Goal: Find specific fact: Find specific fact

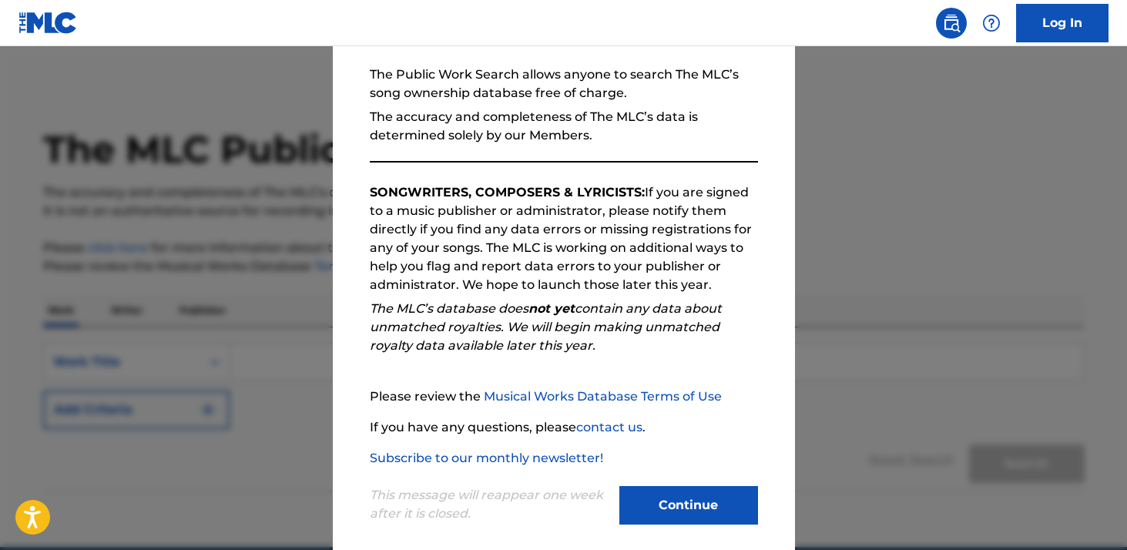
scroll to position [155, 0]
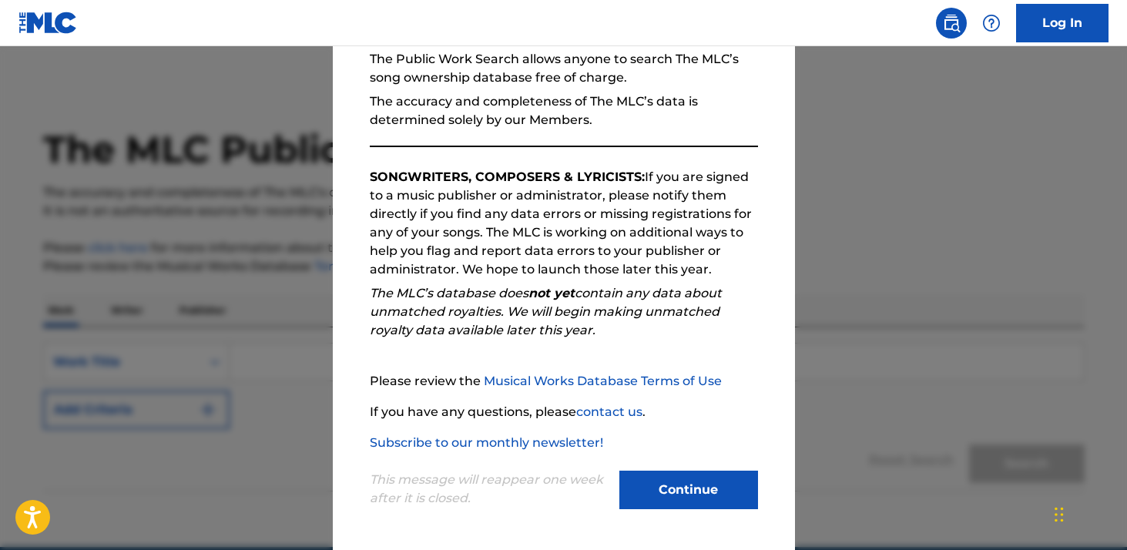
click at [716, 492] on button "Continue" at bounding box center [688, 490] width 139 height 39
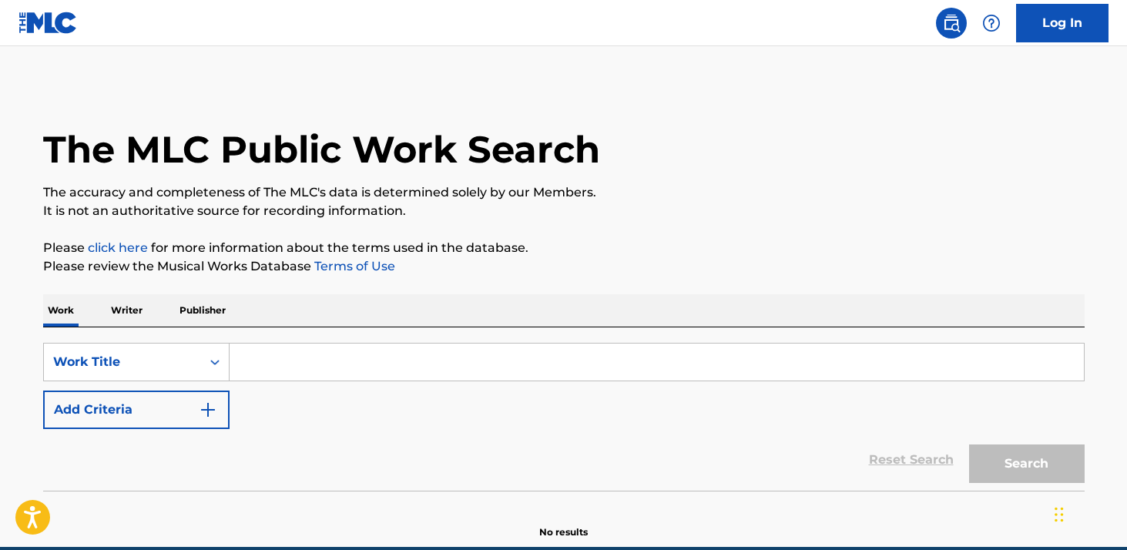
click at [288, 371] on input "Search Form" at bounding box center [657, 362] width 854 height 37
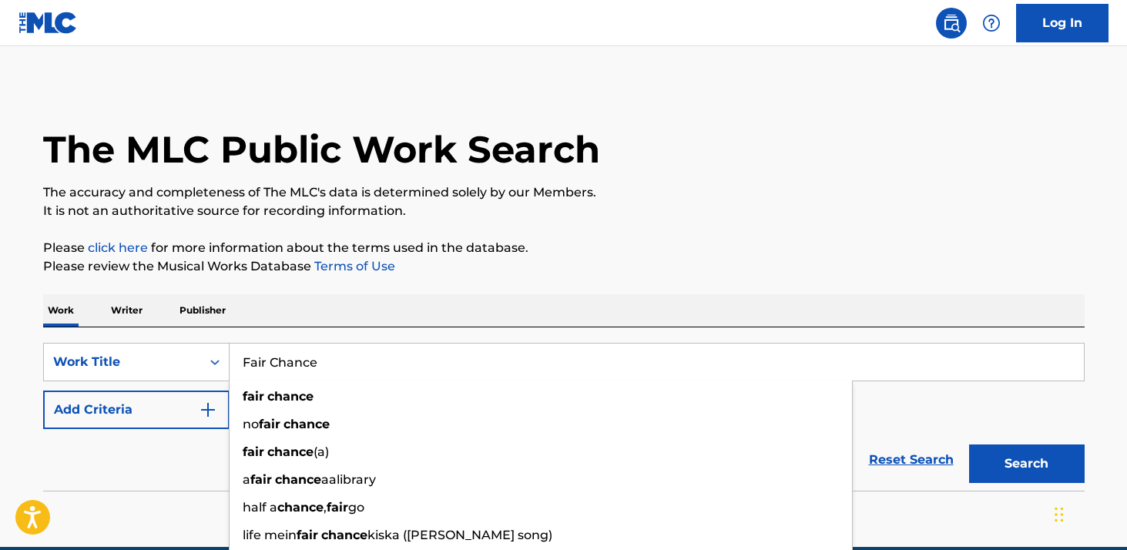
type input "Fair Chance"
click at [969, 445] on button "Search" at bounding box center [1027, 464] width 116 height 39
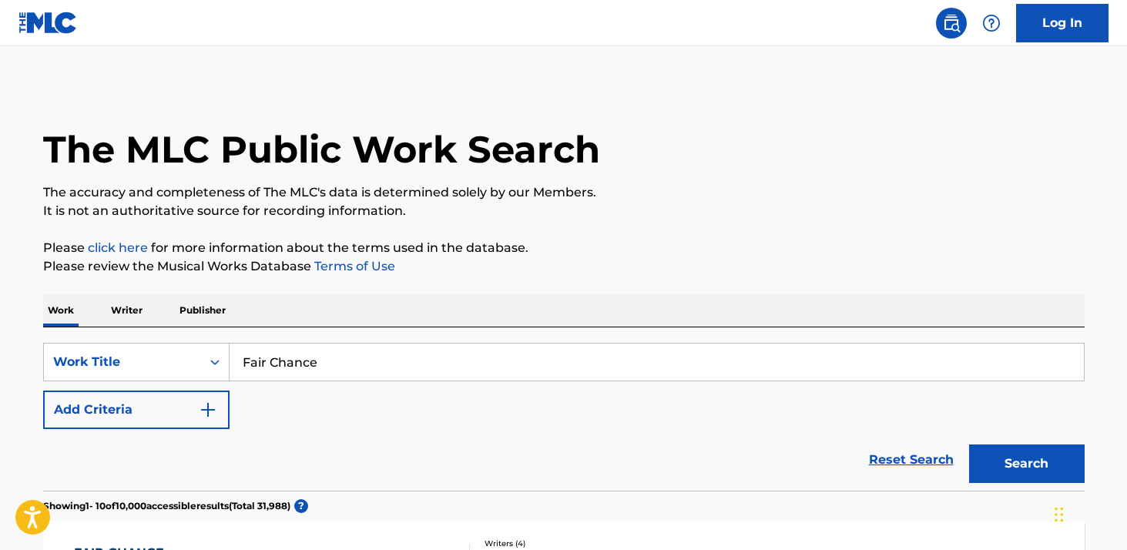
click at [176, 414] on button "Add Criteria" at bounding box center [136, 410] width 186 height 39
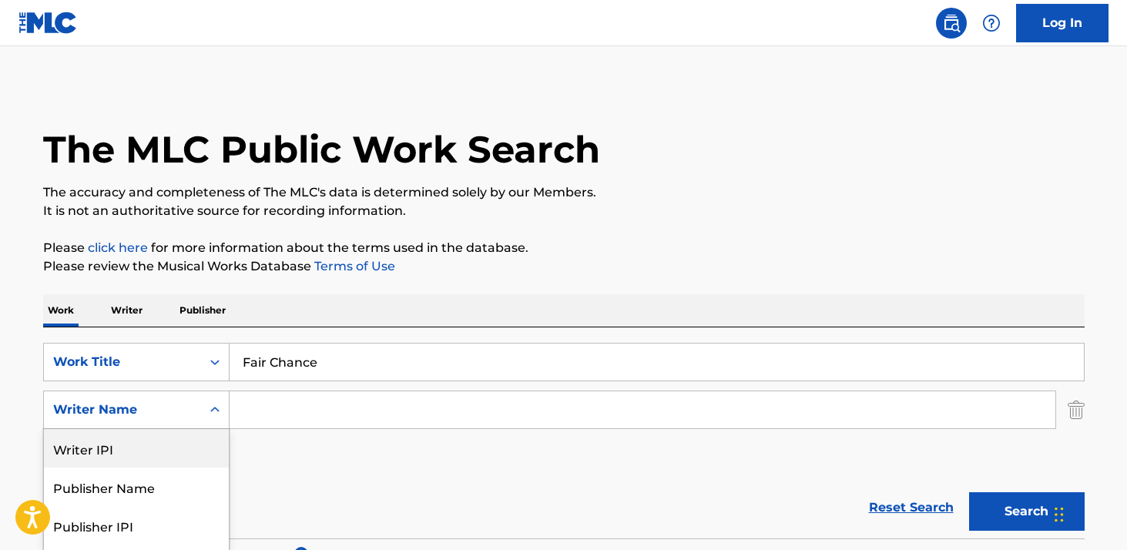
click at [206, 409] on div "Writer IPI, 1 of 5. 5 results available. Use Up and Down to choose options, pre…" at bounding box center [136, 410] width 186 height 39
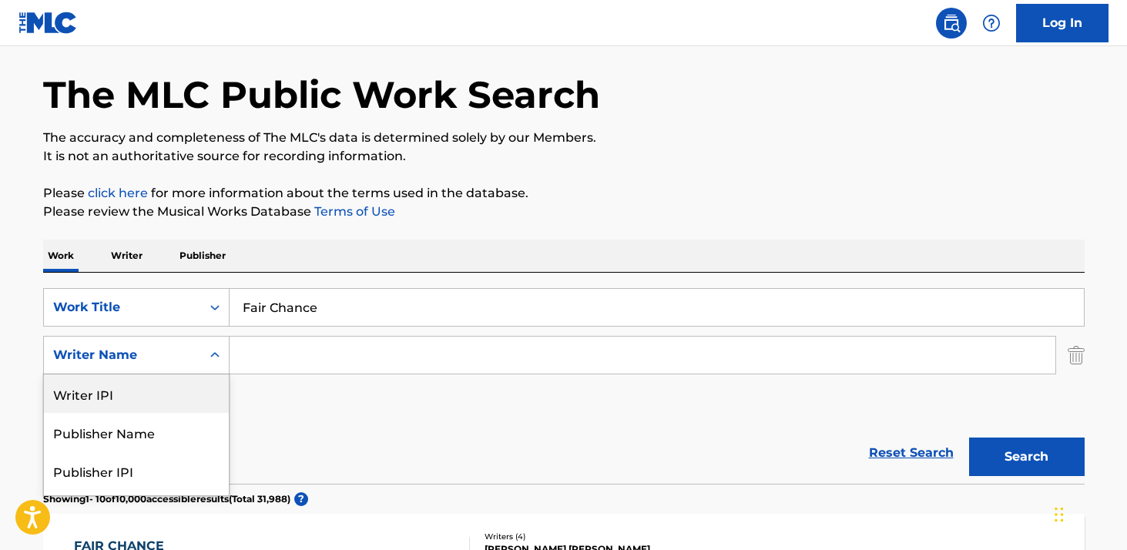
scroll to position [72, 0]
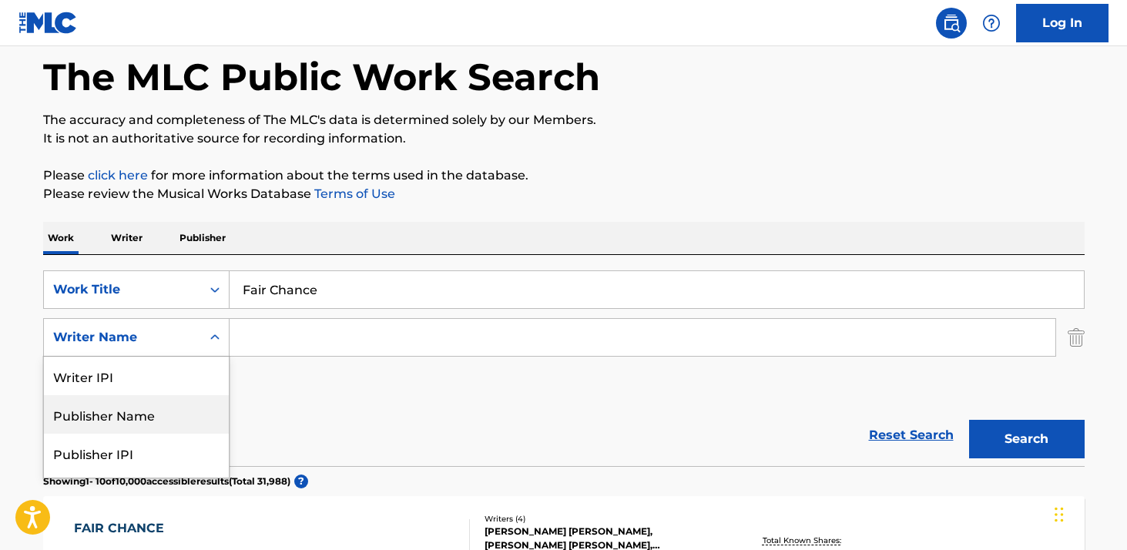
click at [320, 337] on input "Search Form" at bounding box center [643, 337] width 826 height 37
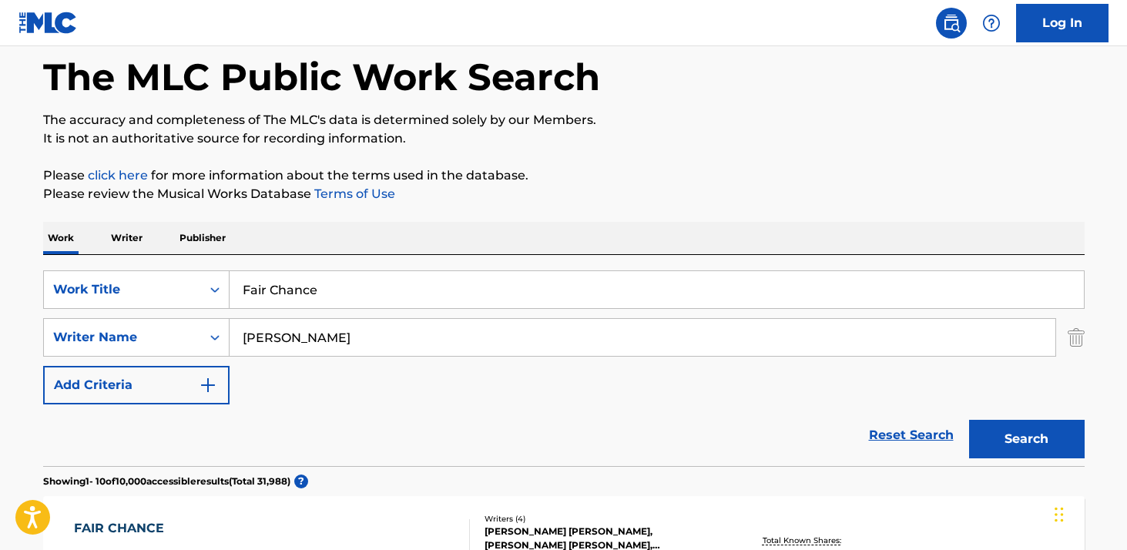
type input "brandon mccartney"
click at [1064, 435] on button "Search" at bounding box center [1027, 439] width 116 height 39
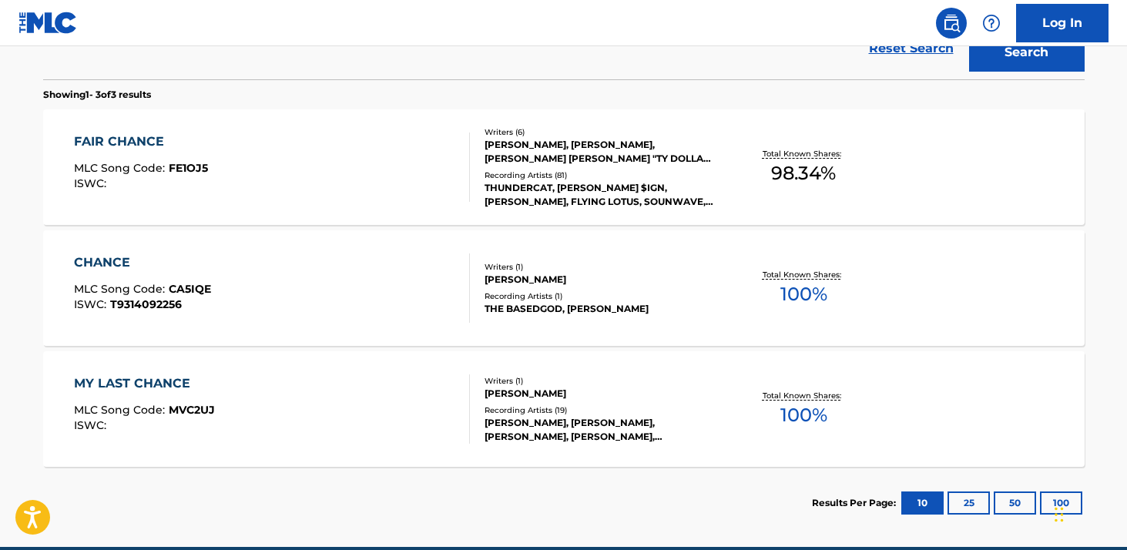
scroll to position [530, 0]
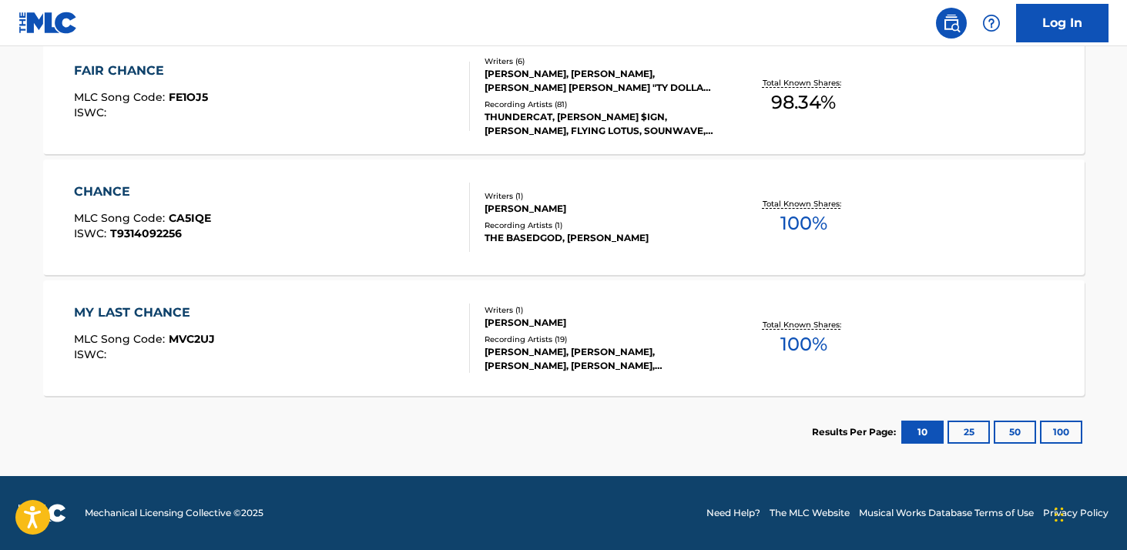
click at [358, 96] on div "FAIR CHANCE MLC Song Code : FE1OJ5 ISWC :" at bounding box center [272, 96] width 396 height 69
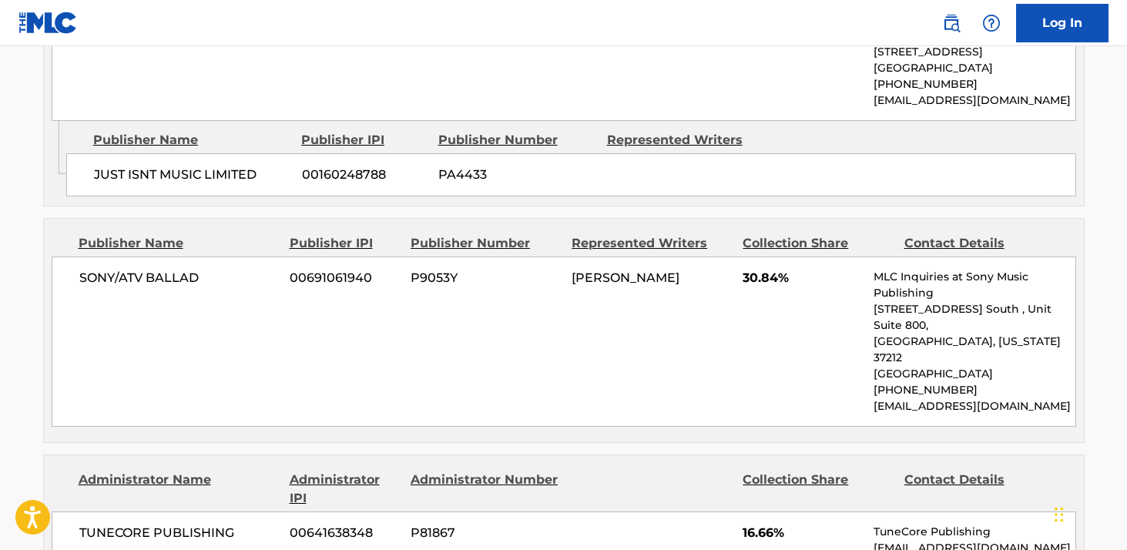
scroll to position [1190, 0]
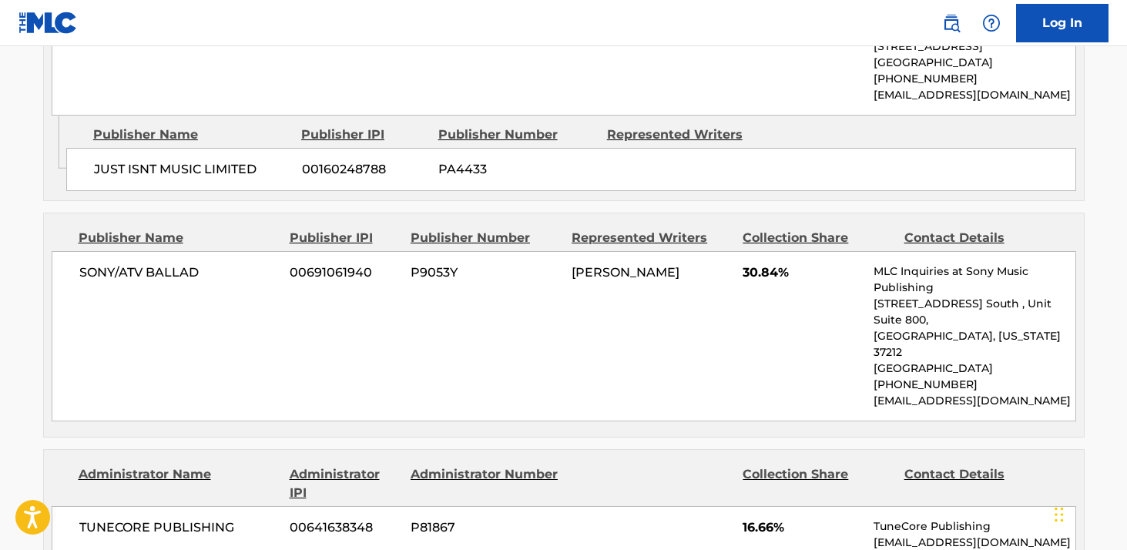
drag, startPoint x: 626, startPoint y: 270, endPoint x: 556, endPoint y: 251, distance: 73.3
click at [556, 251] on div "SONY/ATV BALLAD 00691061940 P9053Y MARK ANTHONY SPEARS 30.84% MLC Inquiries at …" at bounding box center [564, 336] width 1025 height 170
copy div "MARK ANTHONY SPEARS"
click at [802, 327] on div "SONY/ATV BALLAD 00691061940 P9053Y MARK ANTHONY SPEARS 30.84% MLC Inquiries at …" at bounding box center [564, 336] width 1025 height 170
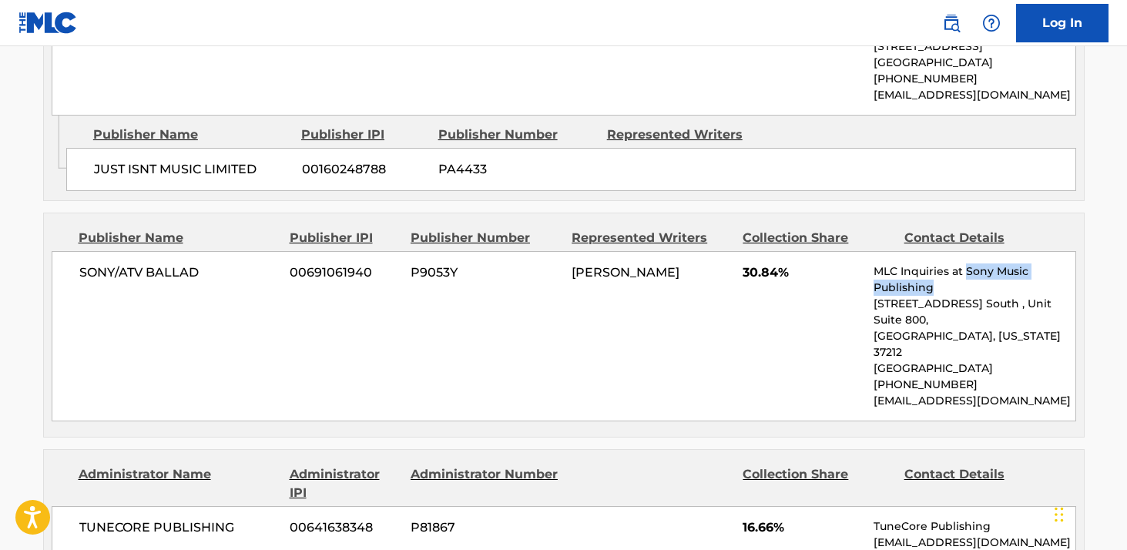
drag, startPoint x: 967, startPoint y: 248, endPoint x: 981, endPoint y: 264, distance: 21.3
click at [981, 264] on p "MLC Inquiries at Sony Music Publishing" at bounding box center [974, 280] width 201 height 32
copy p "Sony Music Publishing"
